Goal: Information Seeking & Learning: Find specific fact

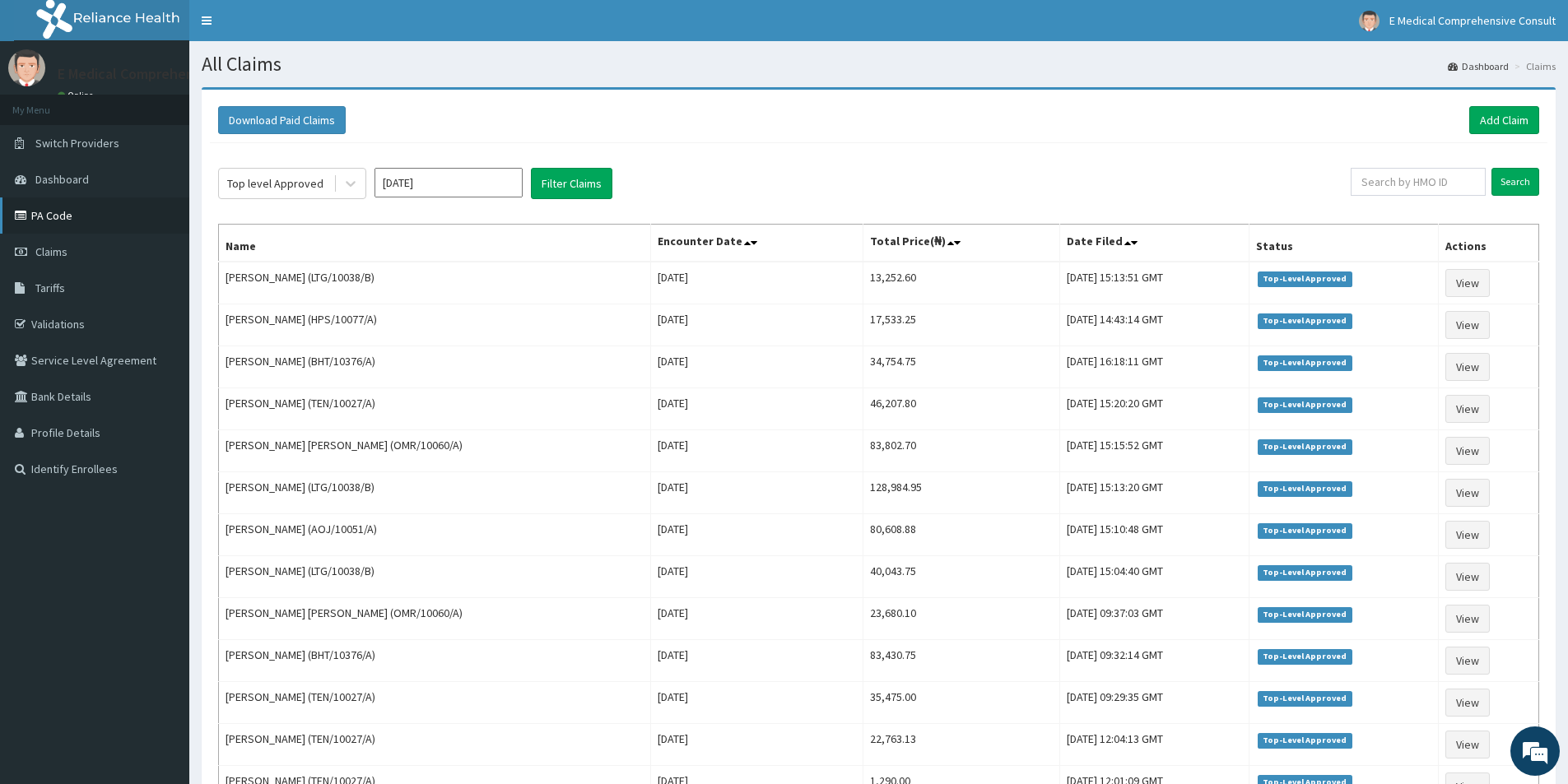
click at [78, 211] on link "PA Code" at bounding box center [94, 215] width 189 height 36
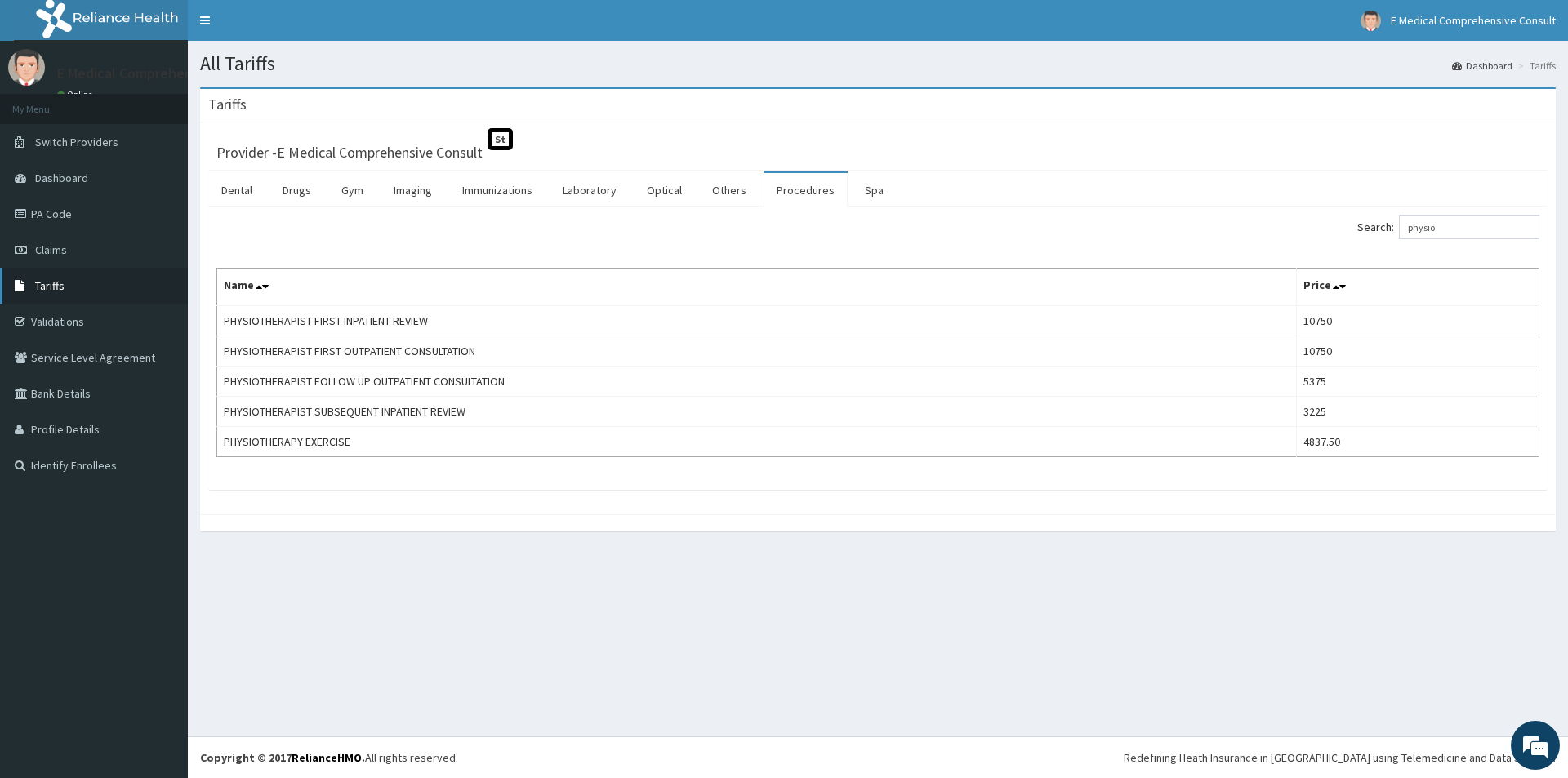
click at [93, 285] on link "Tariffs" at bounding box center [93, 286] width 188 height 36
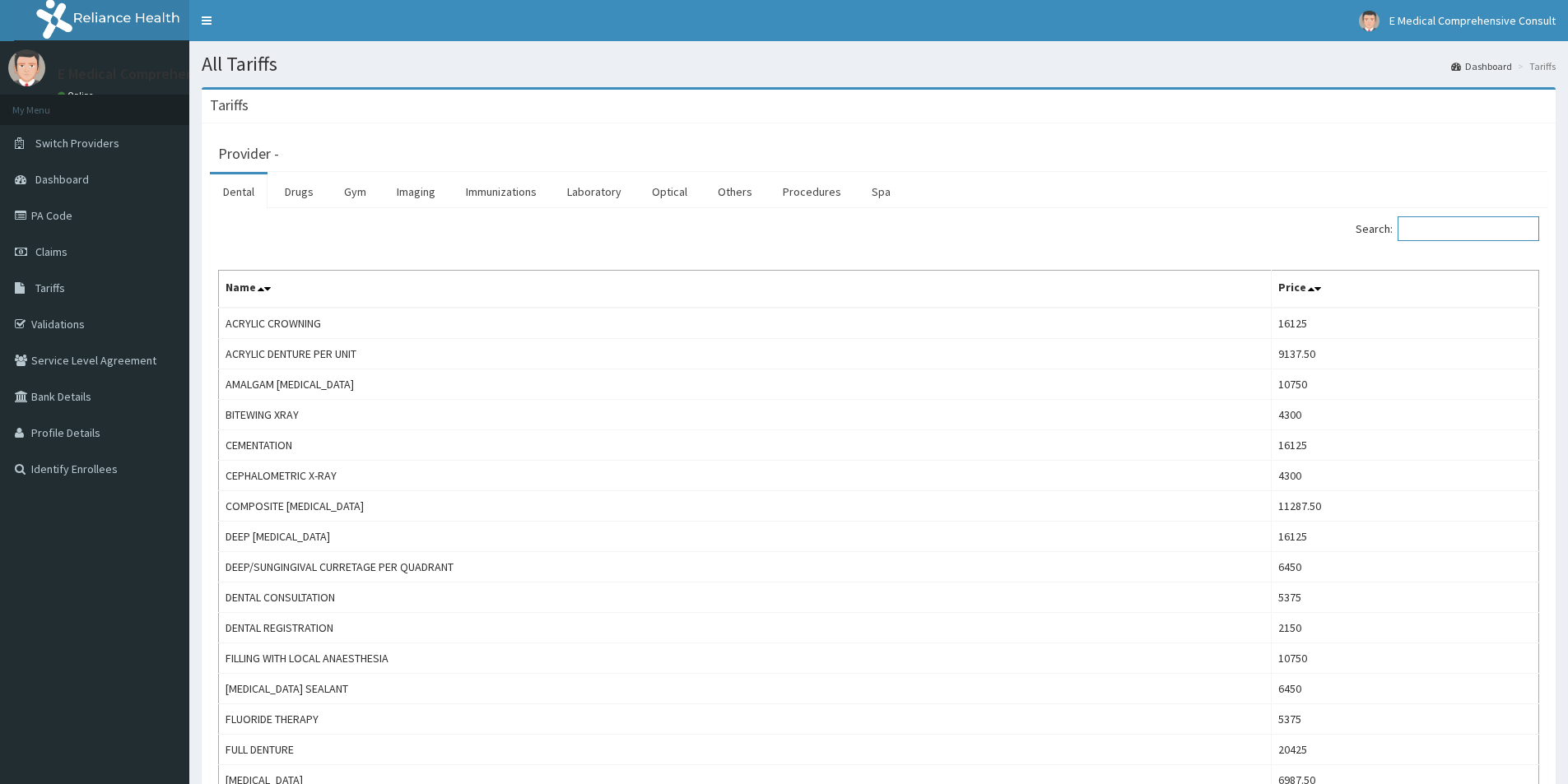
click at [1472, 227] on input "Search:" at bounding box center [1468, 228] width 142 height 24
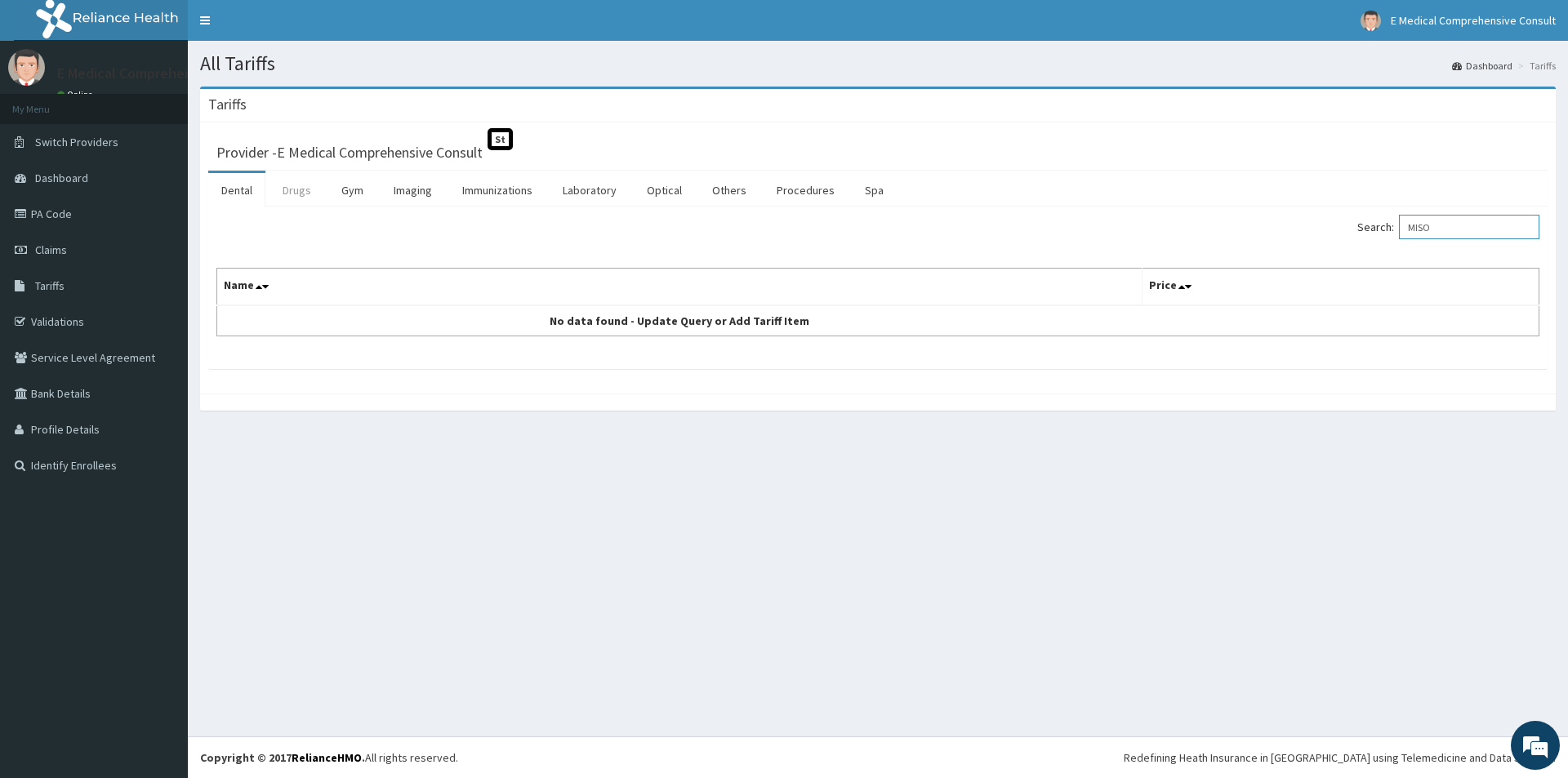
type input "MISO"
click at [276, 188] on link "Drugs" at bounding box center [296, 189] width 55 height 34
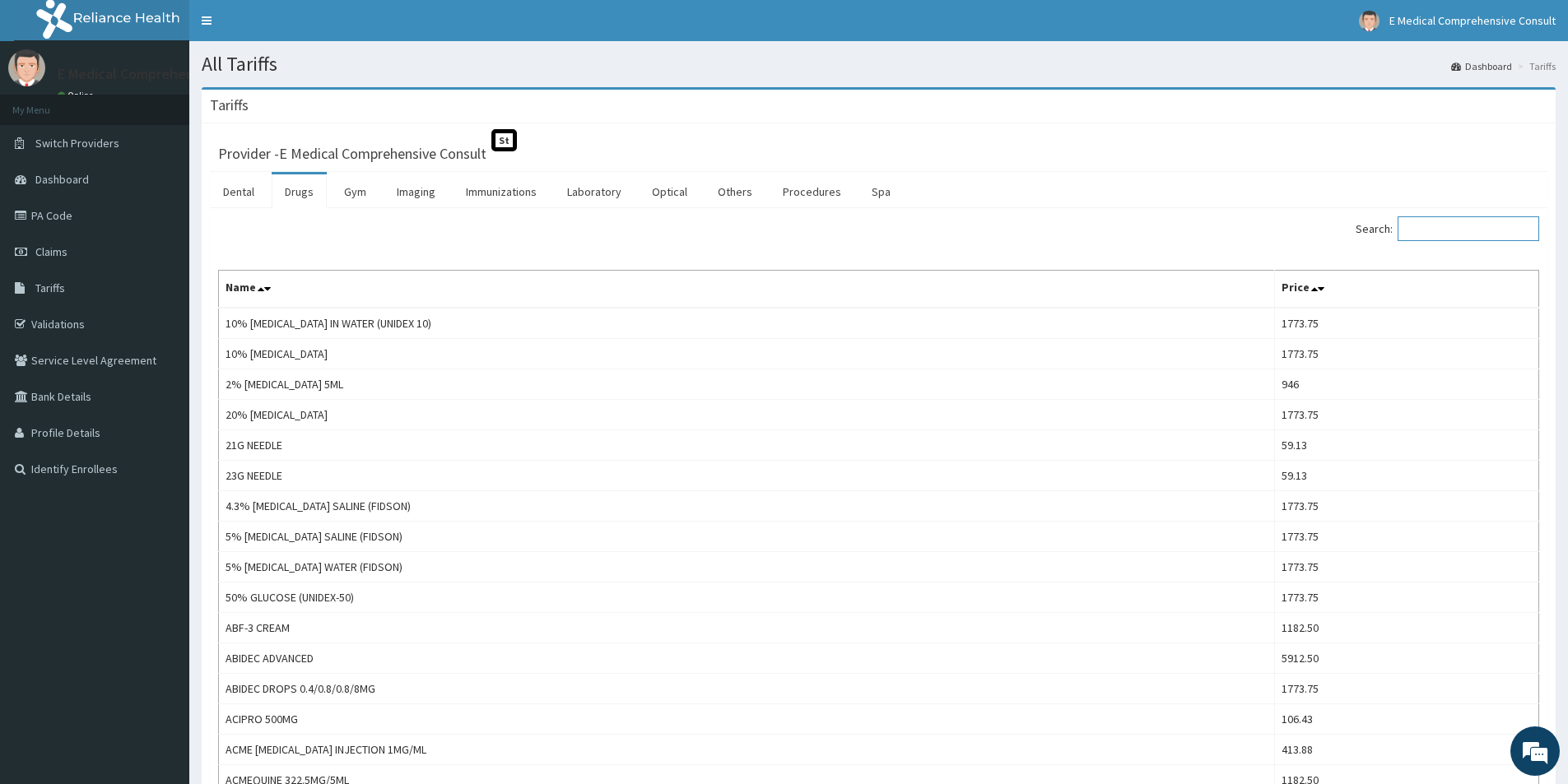
click at [1437, 236] on input "Search:" at bounding box center [1468, 228] width 142 height 24
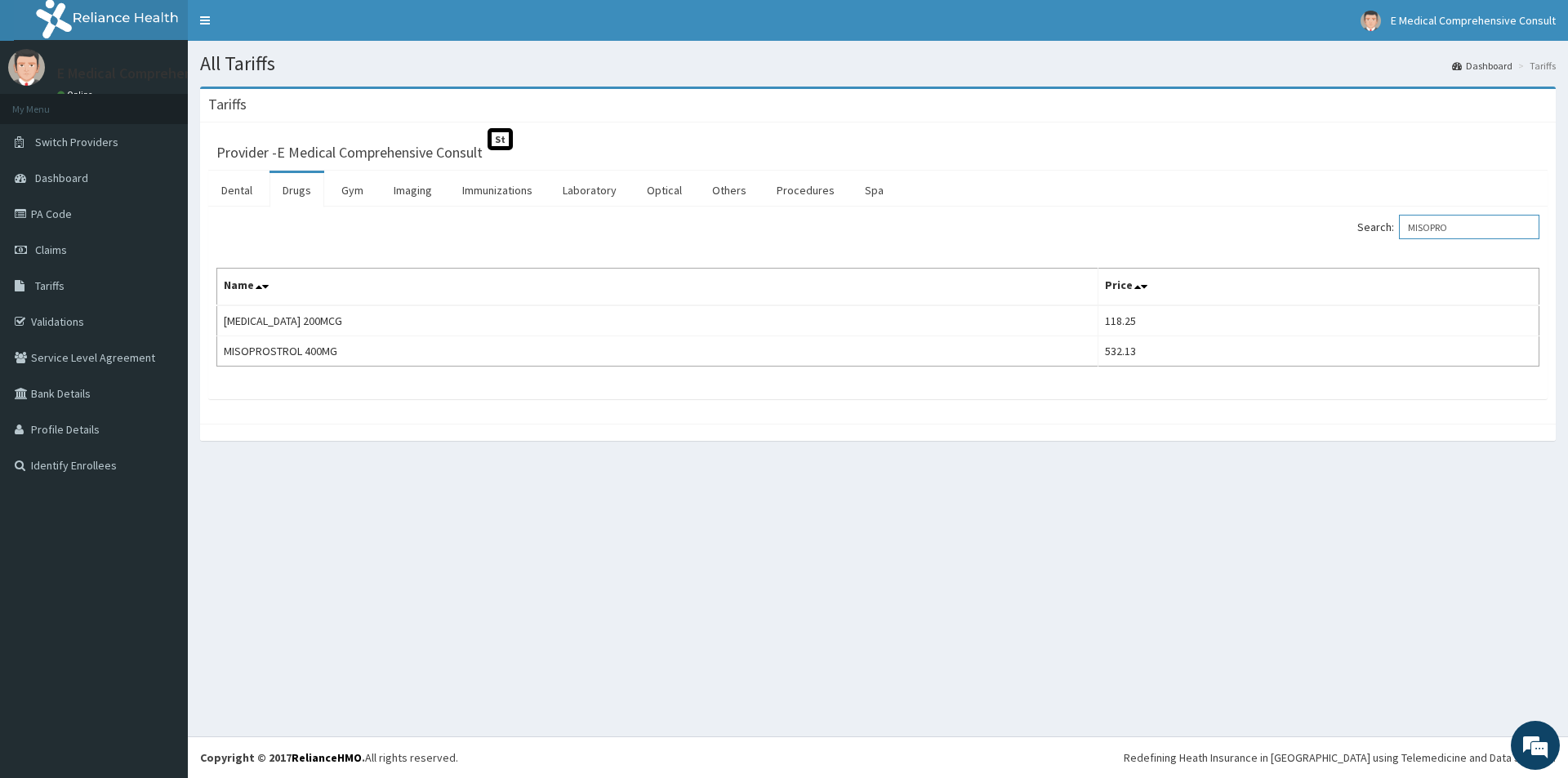
type input "MISOPRO"
